Goal: Task Accomplishment & Management: Use online tool/utility

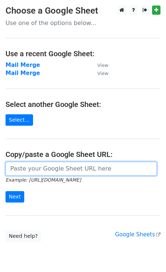
click at [31, 170] on input "url" at bounding box center [81, 169] width 151 height 14
paste input "[URL][DOMAIN_NAME]"
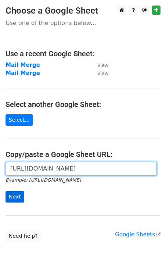
type input "[URL][DOMAIN_NAME]"
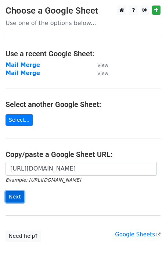
click at [14, 196] on input "Next" at bounding box center [15, 196] width 19 height 11
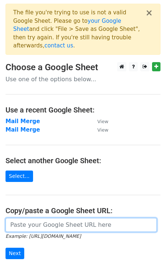
click at [36, 219] on input "url" at bounding box center [81, 225] width 151 height 14
paste input "[URL][DOMAIN_NAME]"
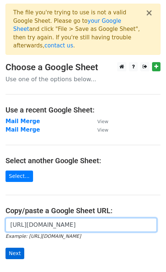
type input "[URL][DOMAIN_NAME]"
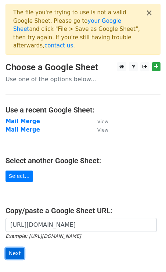
click at [20, 248] on input "Next" at bounding box center [15, 253] width 19 height 11
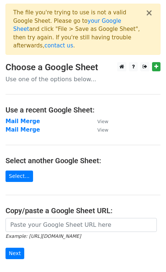
click at [49, 233] on small "Example: [URL][DOMAIN_NAME]" at bounding box center [43, 236] width 75 height 6
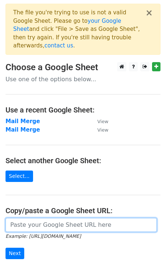
click at [48, 219] on input "url" at bounding box center [81, 225] width 151 height 14
paste input "[URL][DOMAIN_NAME]"
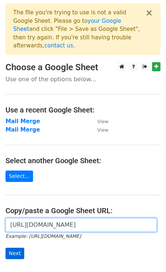
type input "[URL][DOMAIN_NAME]"
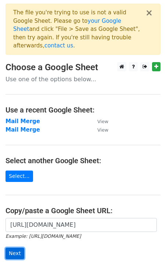
click at [20, 248] on input "Next" at bounding box center [15, 253] width 19 height 11
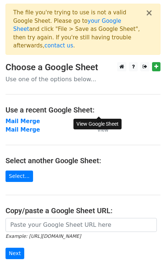
click at [100, 119] on small "View" at bounding box center [102, 122] width 11 height 6
click at [31, 118] on strong "Mail Merge" at bounding box center [23, 121] width 35 height 7
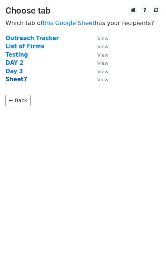
click at [18, 81] on strong "Sheet7" at bounding box center [17, 79] width 22 height 7
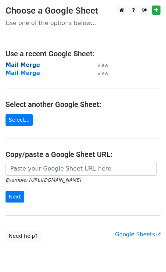
click at [22, 64] on strong "Mail Merge" at bounding box center [23, 65] width 35 height 7
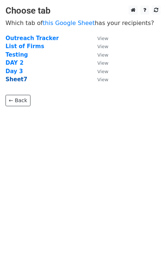
click at [18, 78] on strong "Sheet7" at bounding box center [17, 79] width 22 height 7
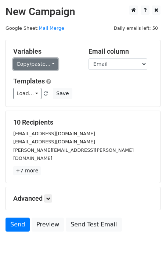
click at [35, 69] on link "Copy/paste..." at bounding box center [35, 63] width 45 height 11
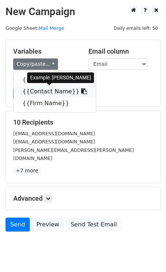
click at [36, 93] on link "{{Contact Name}}" at bounding box center [55, 92] width 82 height 12
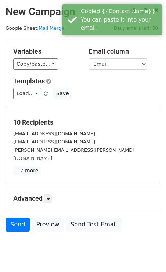
click at [32, 71] on div "Variables Copy/paste... {{Email}} {{Contact Name}} {{Firm Name}} Email column E…" at bounding box center [83, 73] width 154 height 67
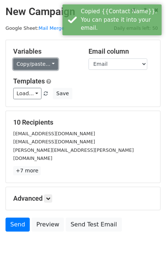
click at [32, 65] on link "Copy/paste..." at bounding box center [35, 63] width 45 height 11
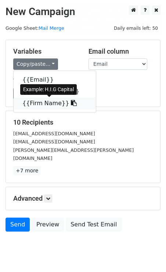
click at [31, 102] on link "{{Firm Name}}" at bounding box center [55, 103] width 82 height 12
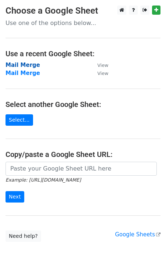
click at [27, 65] on strong "Mail Merge" at bounding box center [23, 65] width 35 height 7
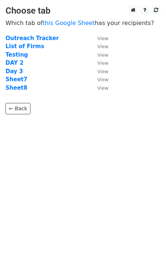
click at [26, 89] on td "Sheet8" at bounding box center [48, 88] width 85 height 8
click at [20, 88] on strong "Sheet8" at bounding box center [17, 88] width 22 height 7
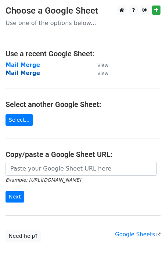
click at [32, 72] on strong "Mail Merge" at bounding box center [23, 73] width 35 height 7
click at [26, 72] on strong "Mail Merge" at bounding box center [23, 73] width 35 height 7
click at [27, 65] on strong "Mail Merge" at bounding box center [23, 65] width 35 height 7
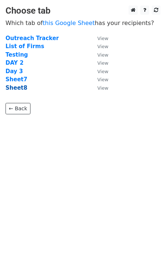
click at [18, 86] on strong "Sheet8" at bounding box center [17, 88] width 22 height 7
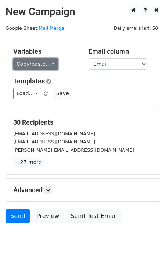
click at [44, 66] on link "Copy/paste..." at bounding box center [35, 63] width 45 height 11
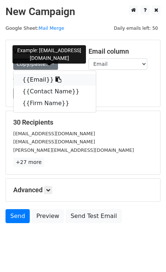
click at [41, 80] on link "{{Email}}" at bounding box center [55, 80] width 82 height 12
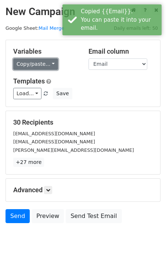
click at [40, 62] on link "Copy/paste..." at bounding box center [35, 63] width 45 height 11
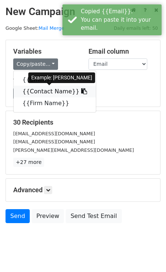
click at [35, 92] on link "{{Contact Name}}" at bounding box center [55, 92] width 82 height 12
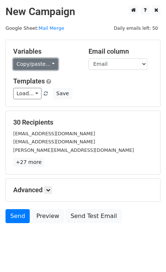
click at [36, 69] on link "Copy/paste..." at bounding box center [35, 63] width 45 height 11
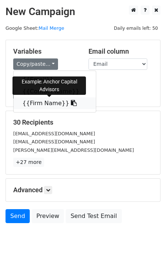
click at [43, 105] on link "{{Firm Name}}" at bounding box center [55, 103] width 82 height 12
